Goal: Information Seeking & Learning: Learn about a topic

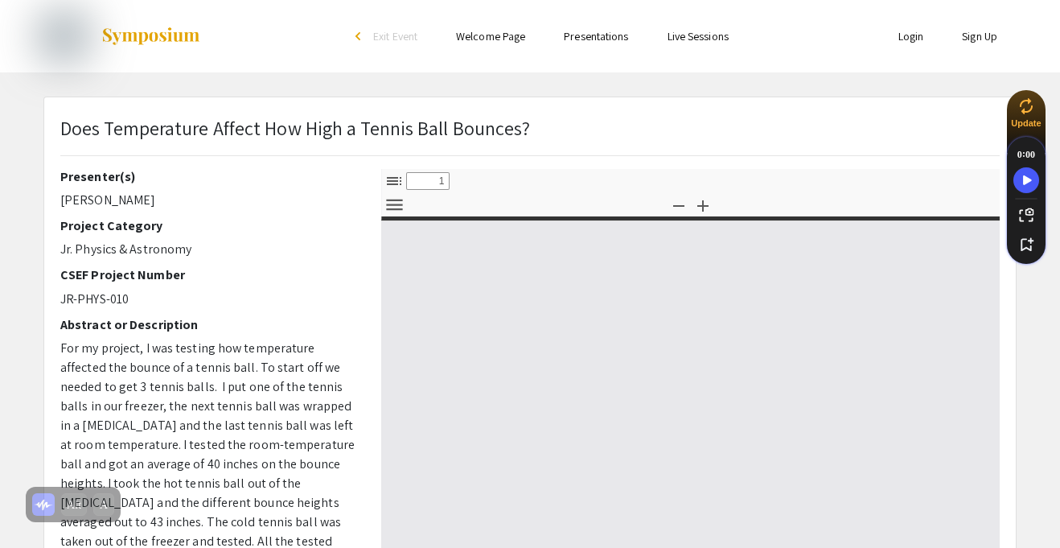
select select "custom"
type input "0"
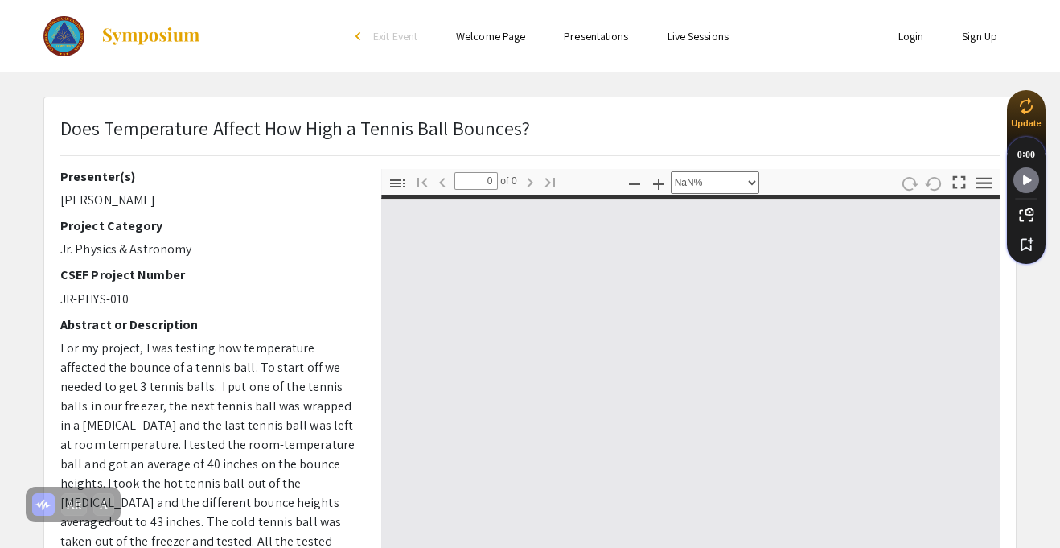
select select "auto"
type input "1"
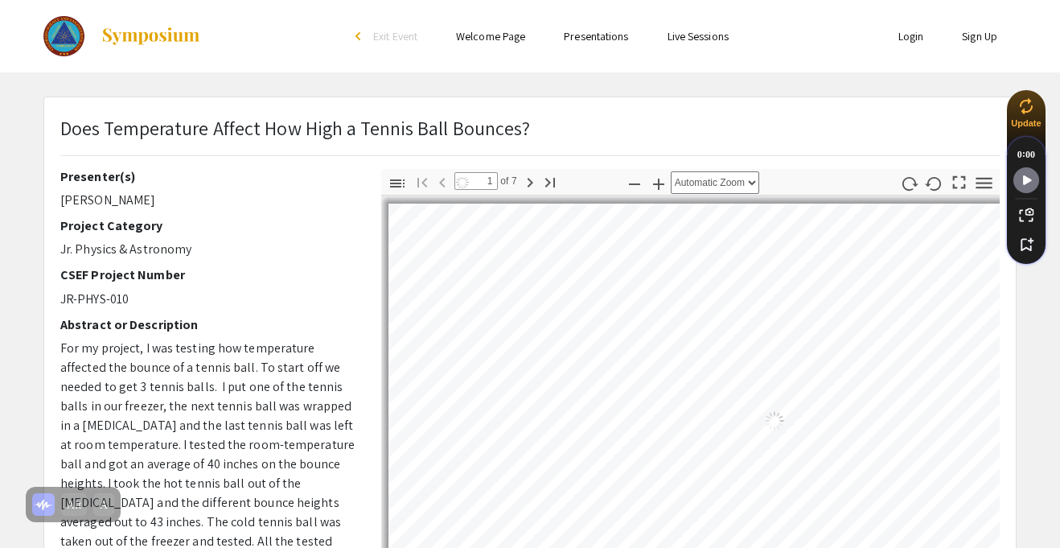
select select "auto"
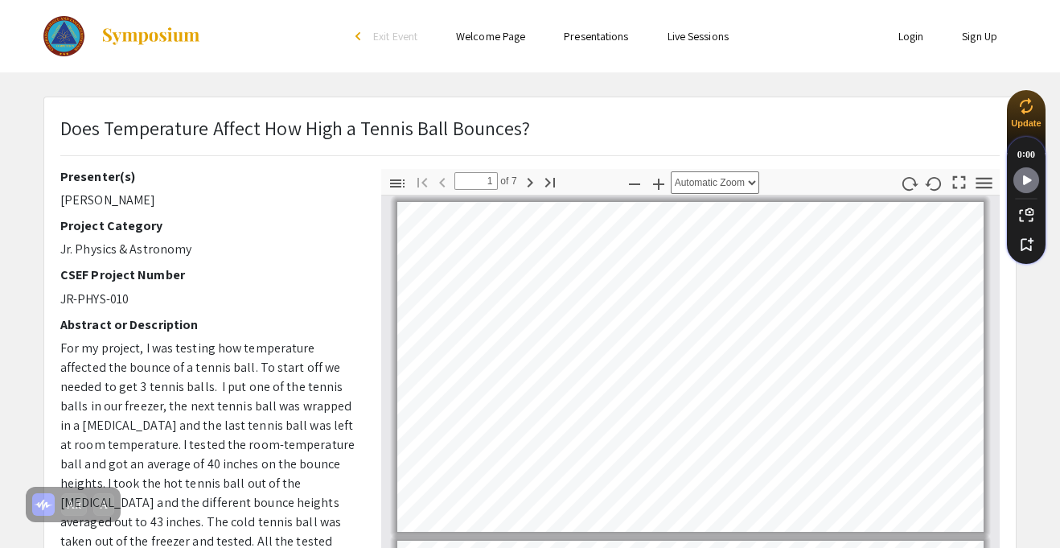
click at [273, 241] on p "Jr. Physics & Astronomy" at bounding box center [208, 249] width 297 height 19
click at [1027, 335] on icon "Turn Off Speechify button" at bounding box center [1026, 336] width 16 height 16
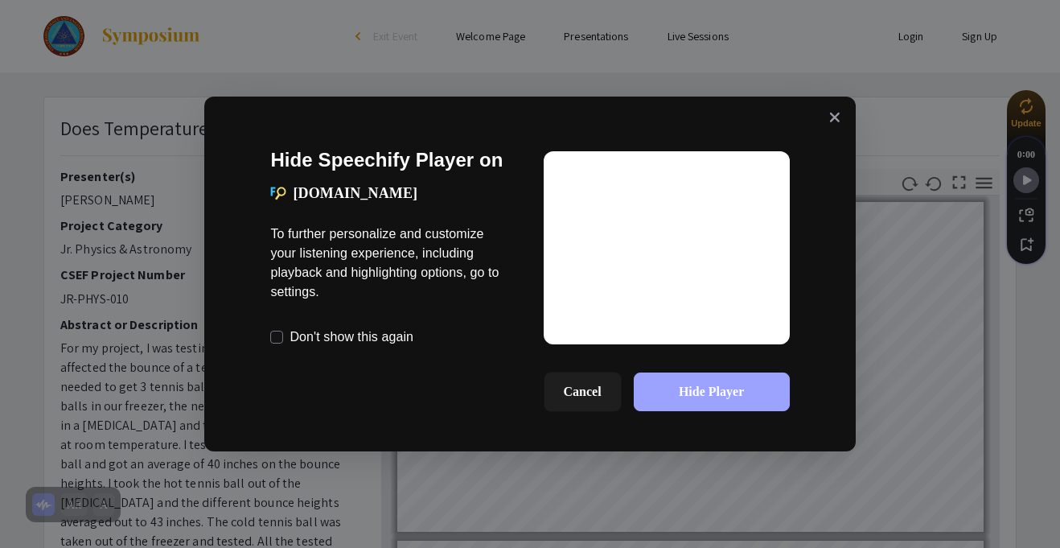
click at [670, 394] on button "Hide Player" at bounding box center [712, 391] width 156 height 39
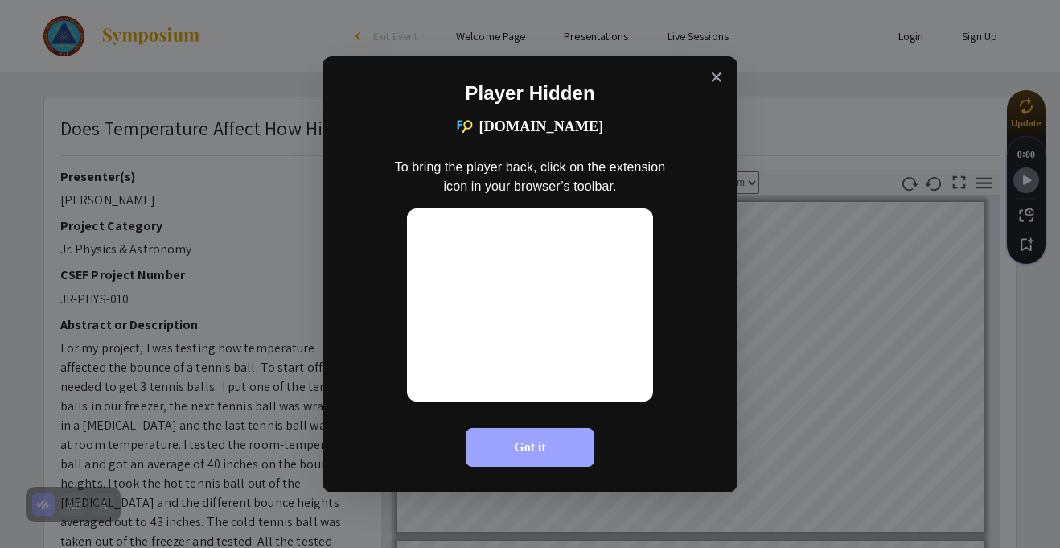
click at [530, 454] on button "Got it" at bounding box center [530, 447] width 129 height 39
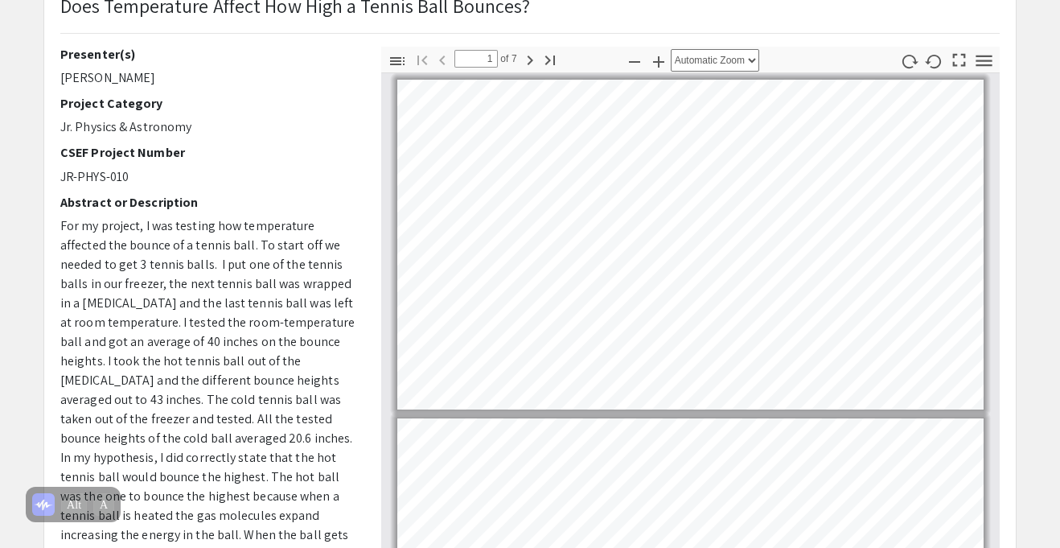
scroll to position [123, 0]
